Goal: Information Seeking & Learning: Learn about a topic

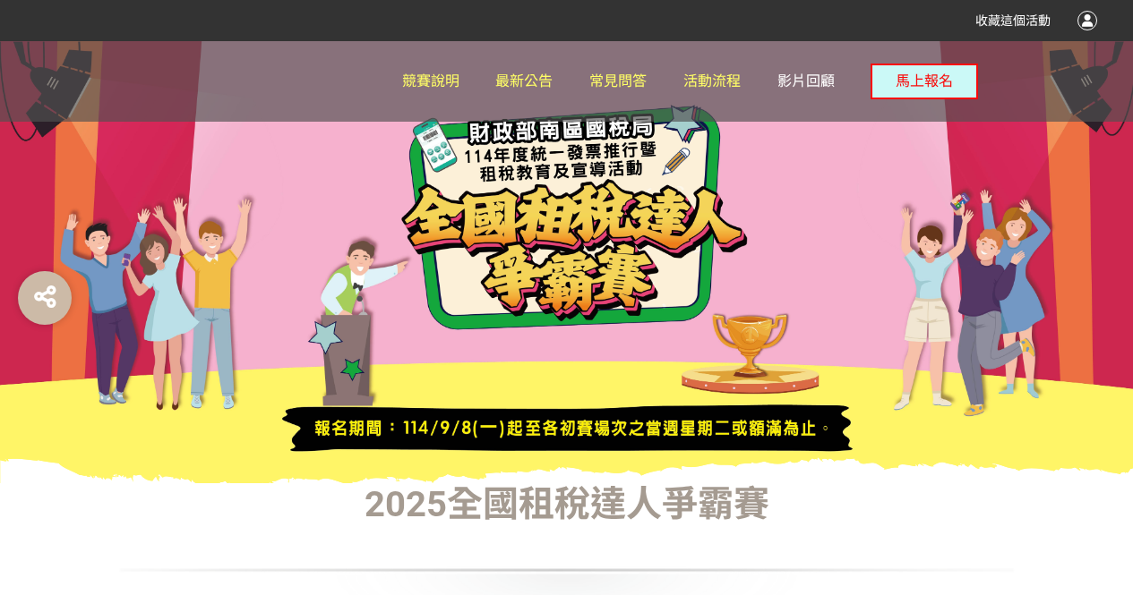
click at [811, 79] on span "影片回顧" at bounding box center [805, 81] width 57 height 17
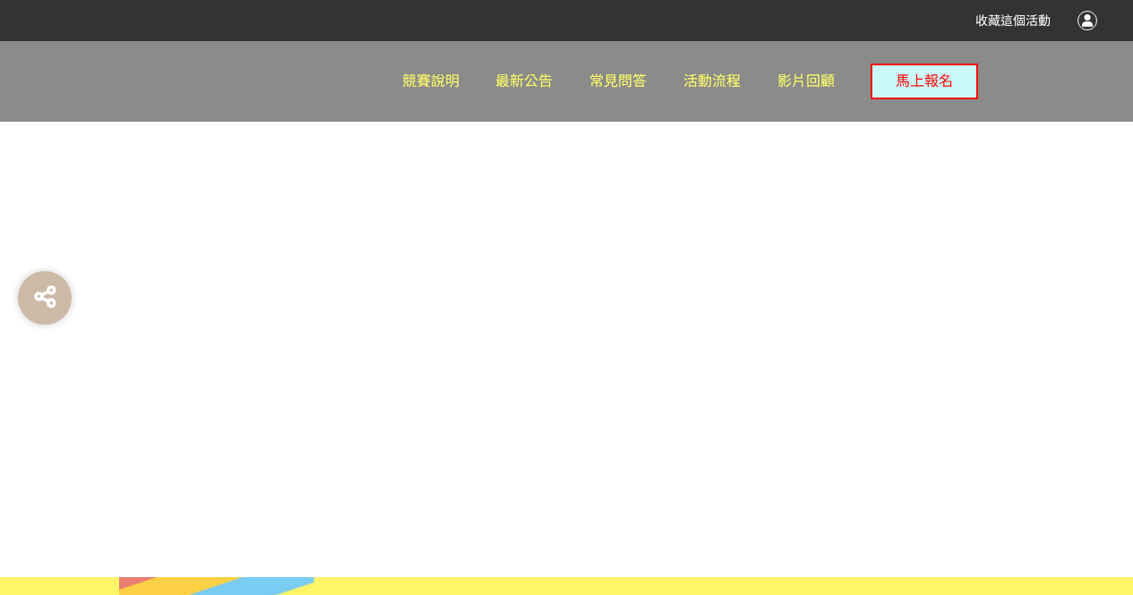
scroll to position [806, 0]
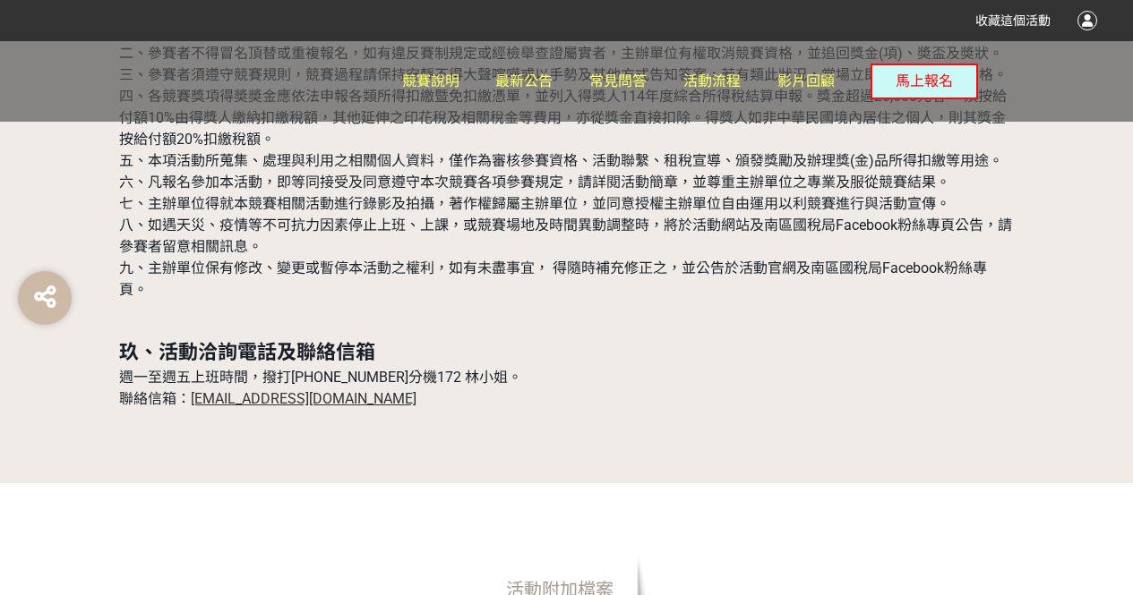
scroll to position [5552, 0]
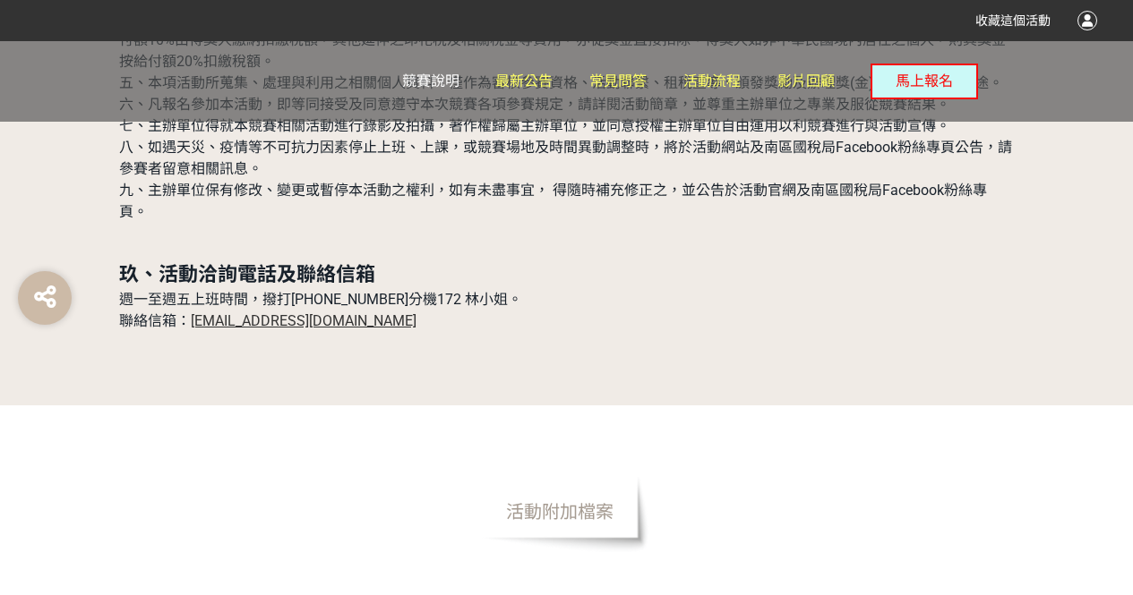
click at [423, 73] on span "競賽說明" at bounding box center [430, 81] width 57 height 17
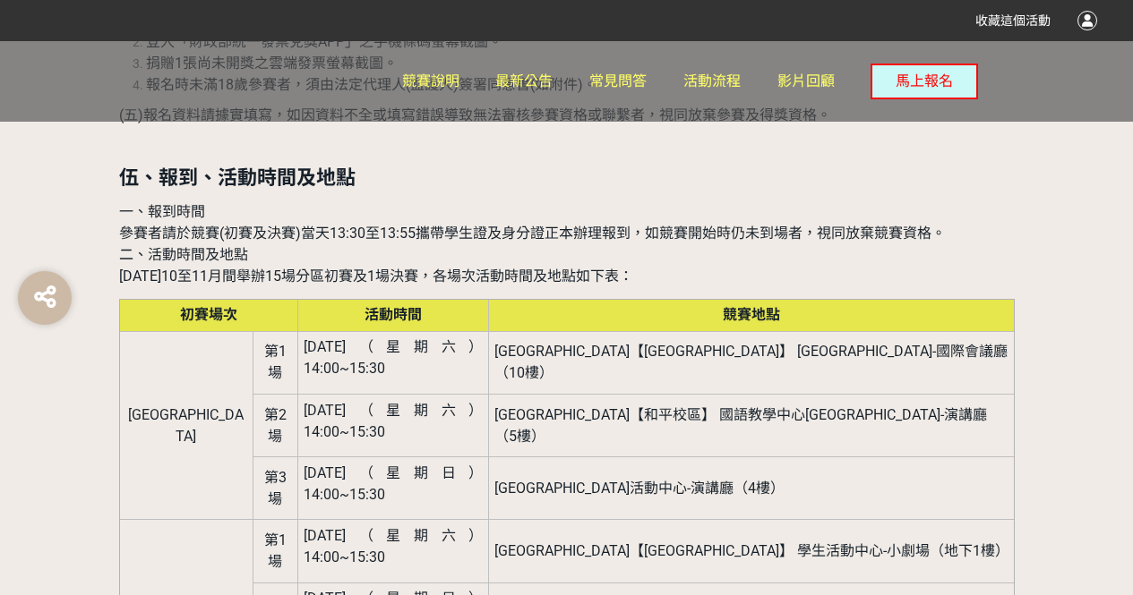
scroll to position [1970, 0]
